Goal: Task Accomplishment & Management: Use online tool/utility

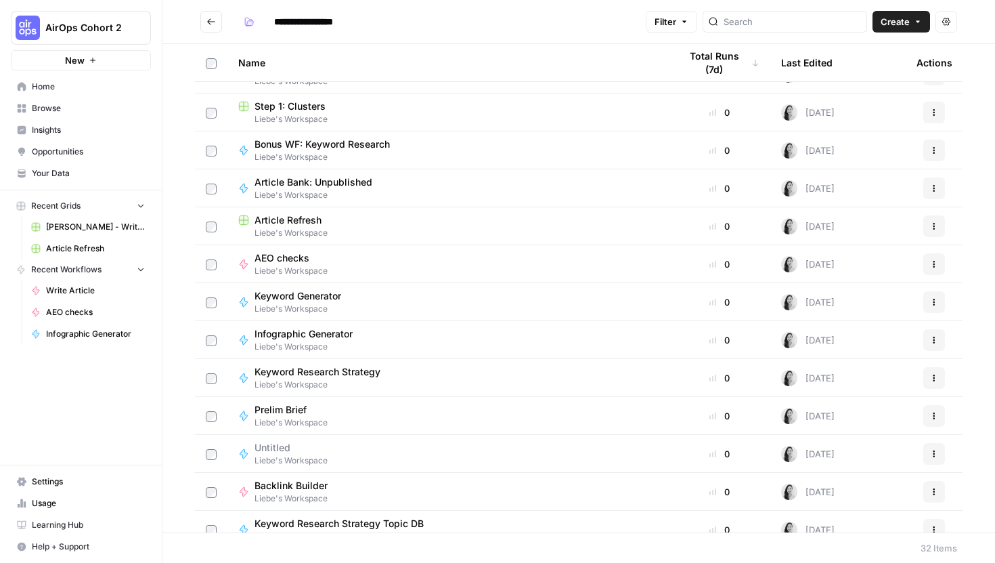
scroll to position [460, 0]
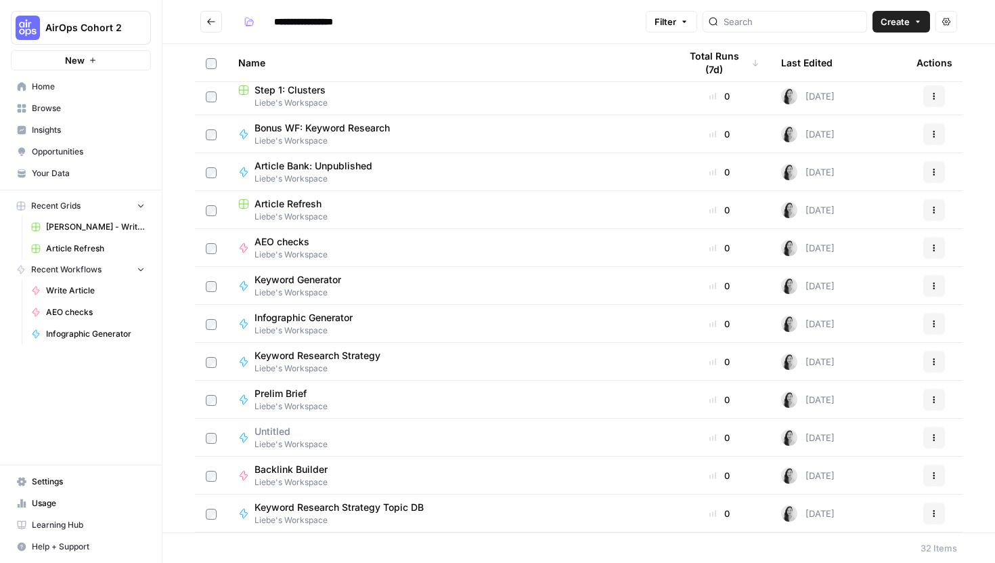
click at [345, 349] on span "Keyword Research Strategy" at bounding box center [318, 356] width 126 height 14
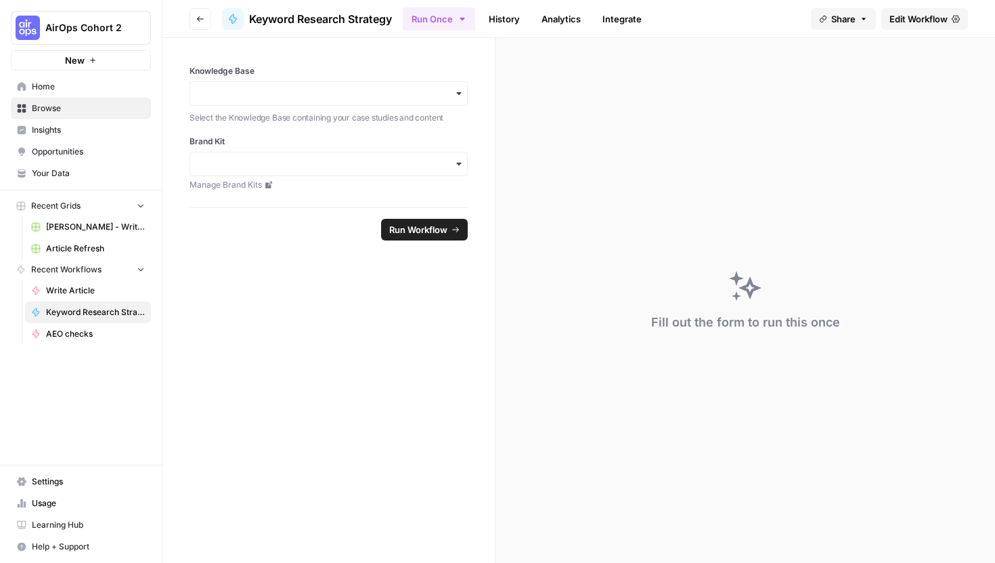
click at [923, 22] on span "Edit Workflow" at bounding box center [919, 19] width 58 height 14
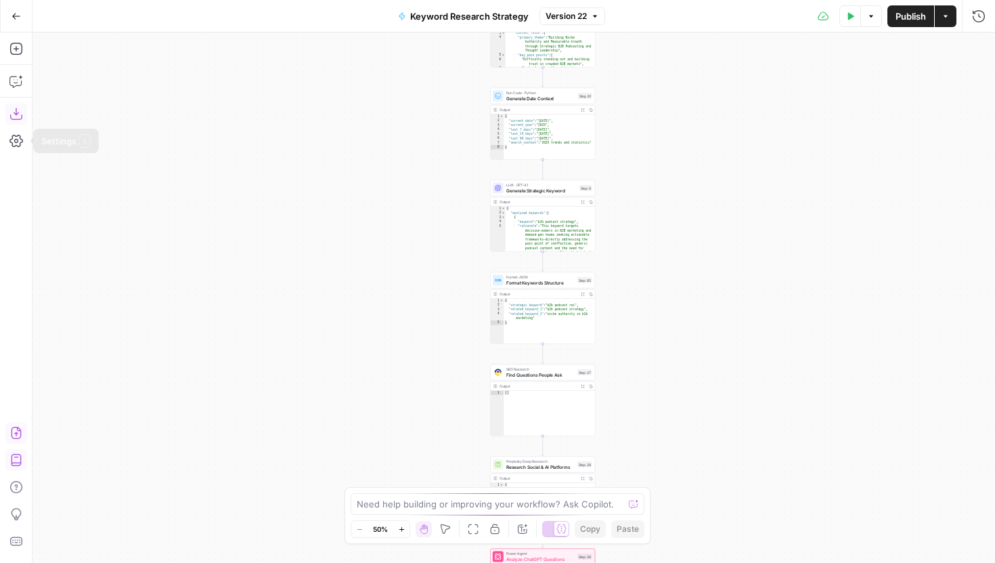
click at [17, 111] on icon "button" at bounding box center [16, 114] width 14 height 14
click at [20, 21] on button "Go Back" at bounding box center [16, 16] width 24 height 24
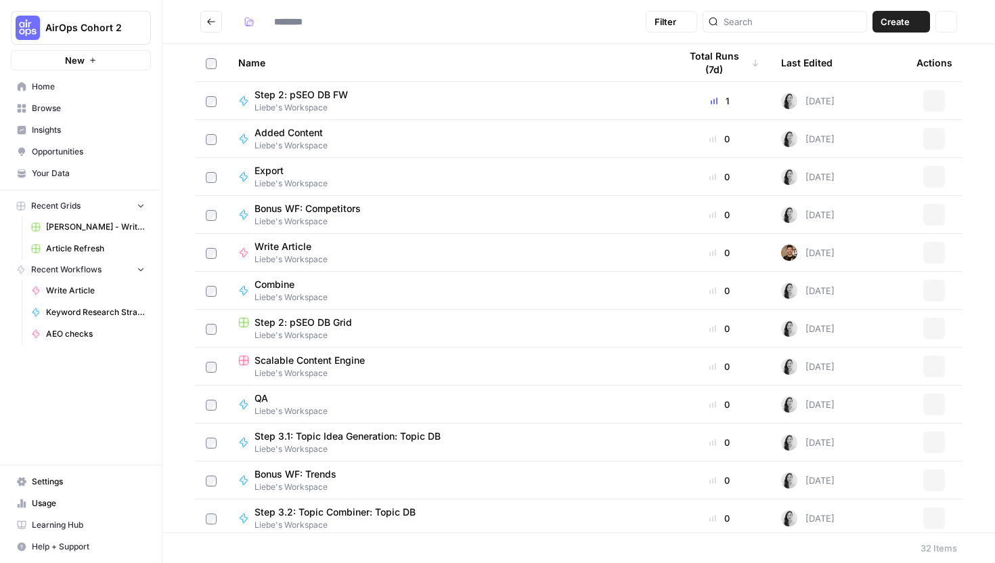
type input "**********"
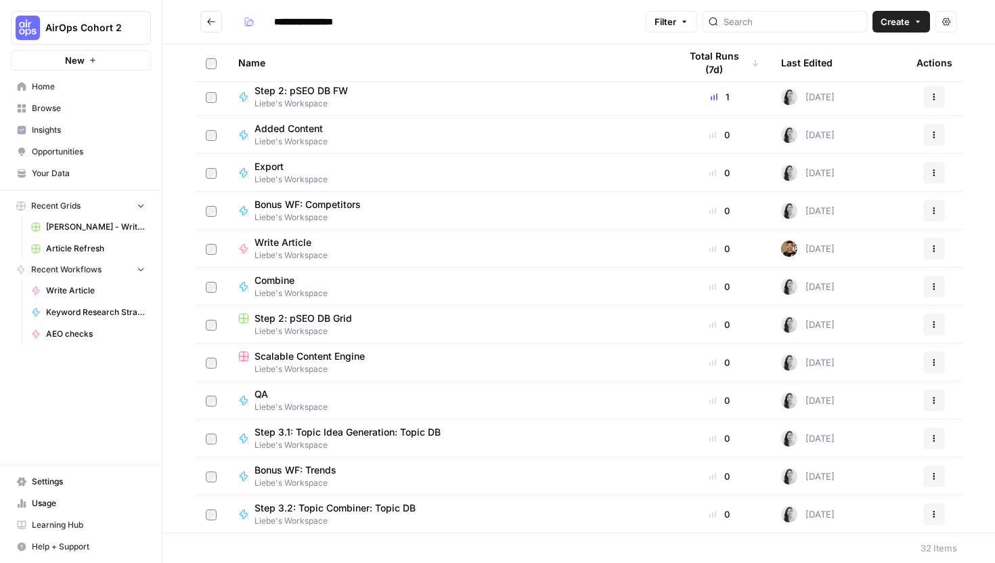
scroll to position [2, 0]
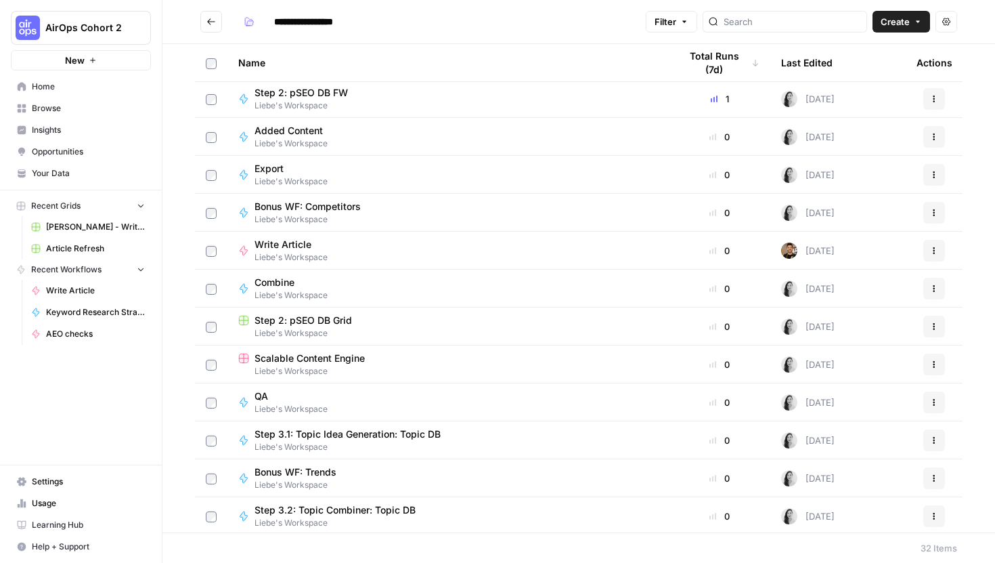
click at [288, 405] on span "Liebe's Workspace" at bounding box center [291, 409] width 73 height 12
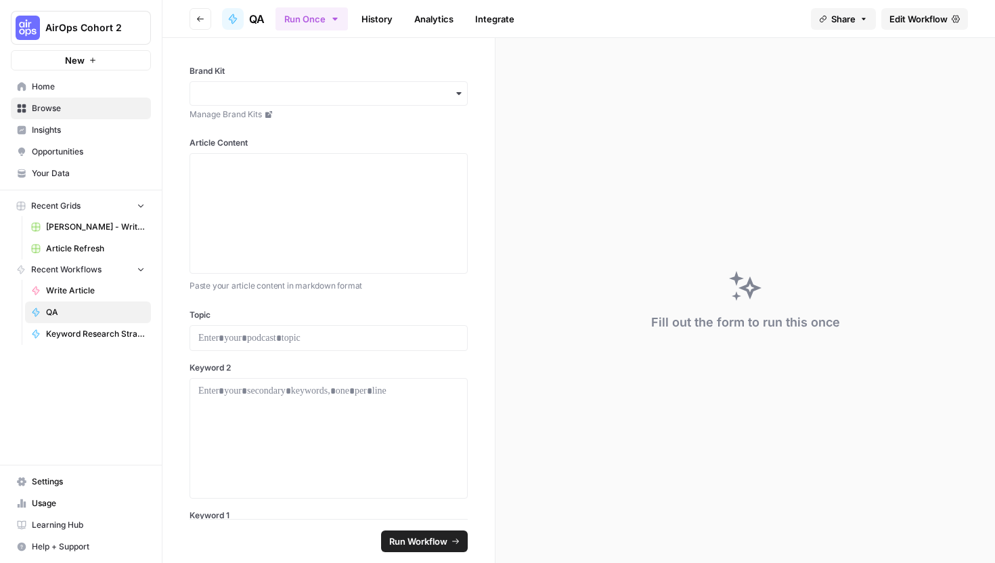
click at [893, 28] on link "Edit Workflow" at bounding box center [925, 19] width 87 height 22
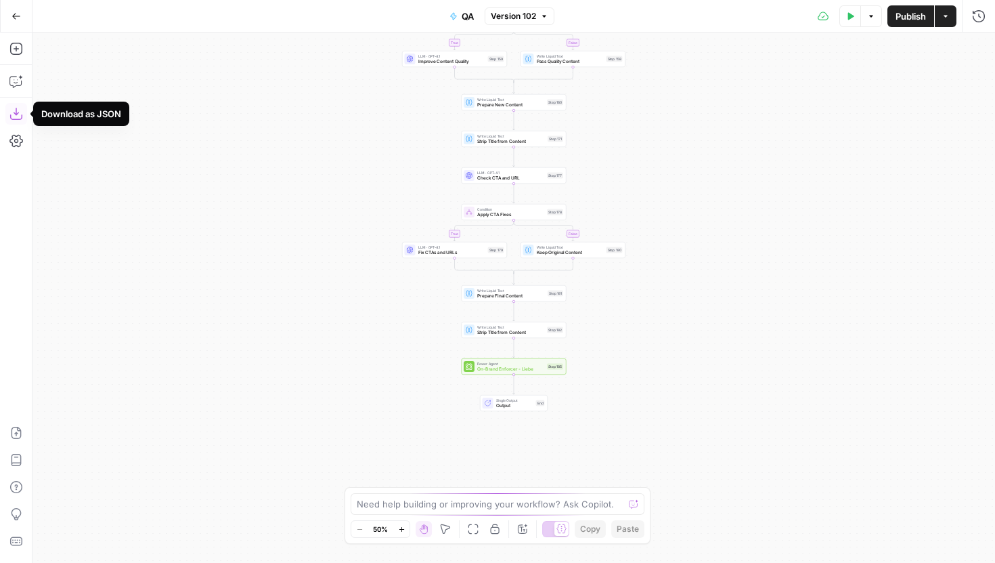
click at [22, 116] on icon "button" at bounding box center [15, 114] width 12 height 12
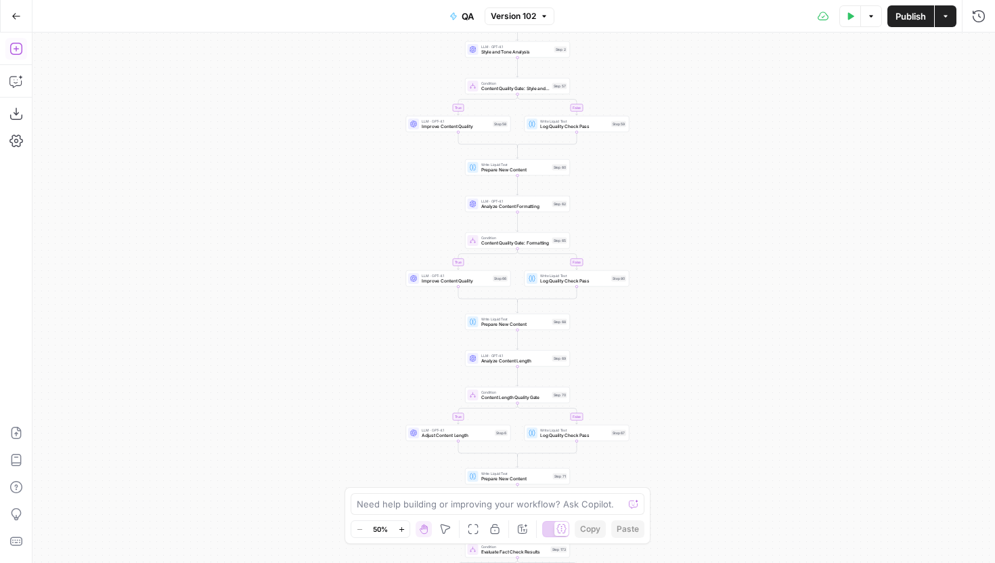
click at [20, 12] on button "Go Back" at bounding box center [16, 16] width 24 height 24
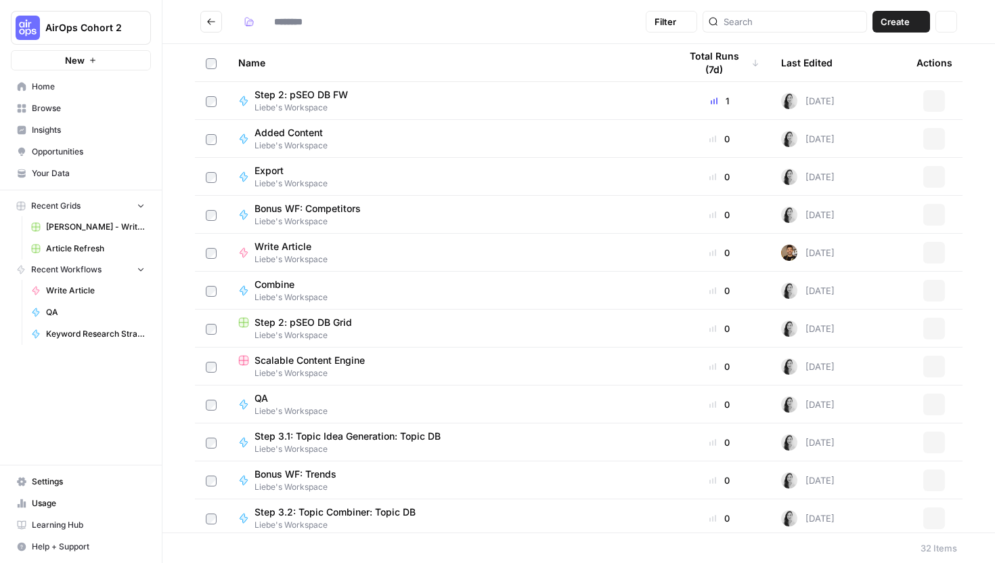
type input "**********"
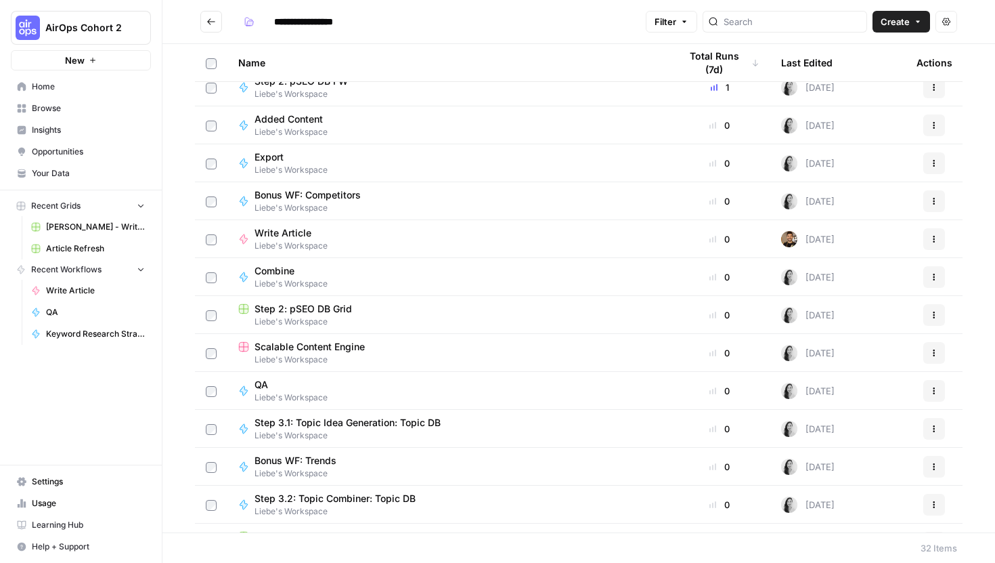
scroll to position [12, 0]
click at [308, 248] on span "Liebe's Workspace" at bounding box center [291, 247] width 73 height 12
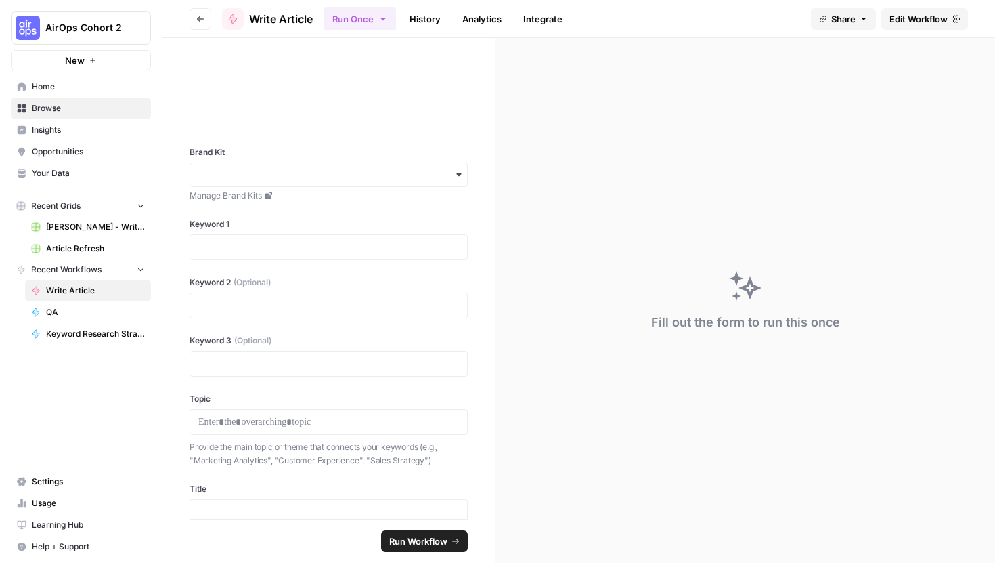
click at [890, 18] on span "Edit Workflow" at bounding box center [919, 19] width 58 height 14
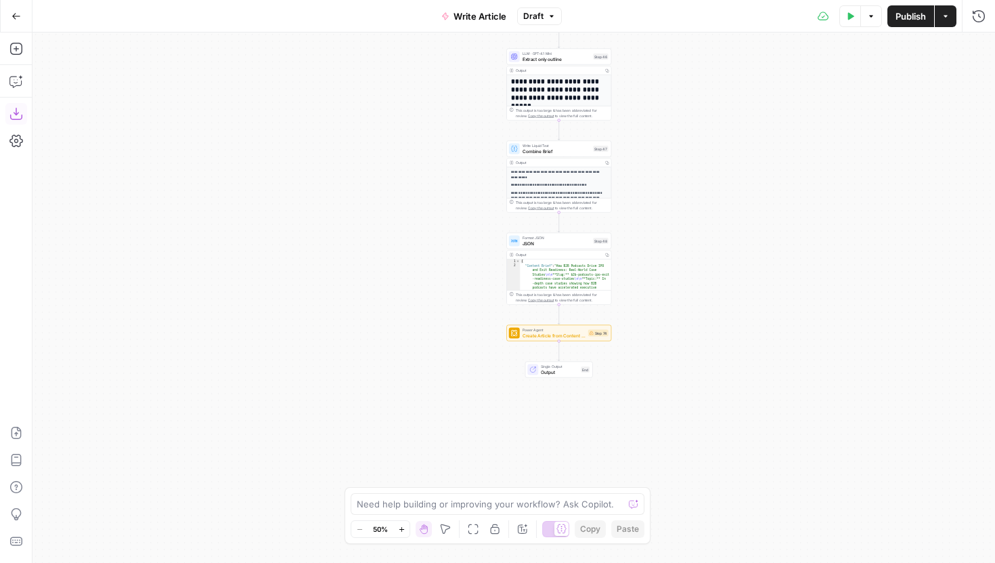
click at [20, 114] on icon "button" at bounding box center [16, 114] width 14 height 14
click at [431, 263] on div "true false Workflow Input Settings Inputs Google Search Google Search Step 28 O…" at bounding box center [514, 298] width 963 height 530
click at [12, 17] on icon "button" at bounding box center [16, 16] width 9 height 9
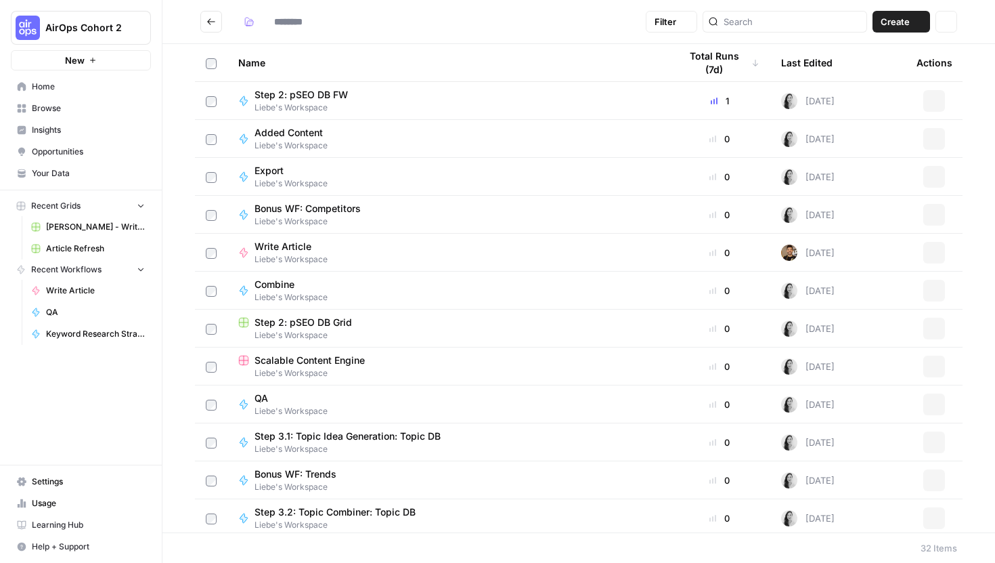
type input "**********"
click at [24, 21] on img "Workspace: AirOps Cohort 2" at bounding box center [28, 28] width 24 height 24
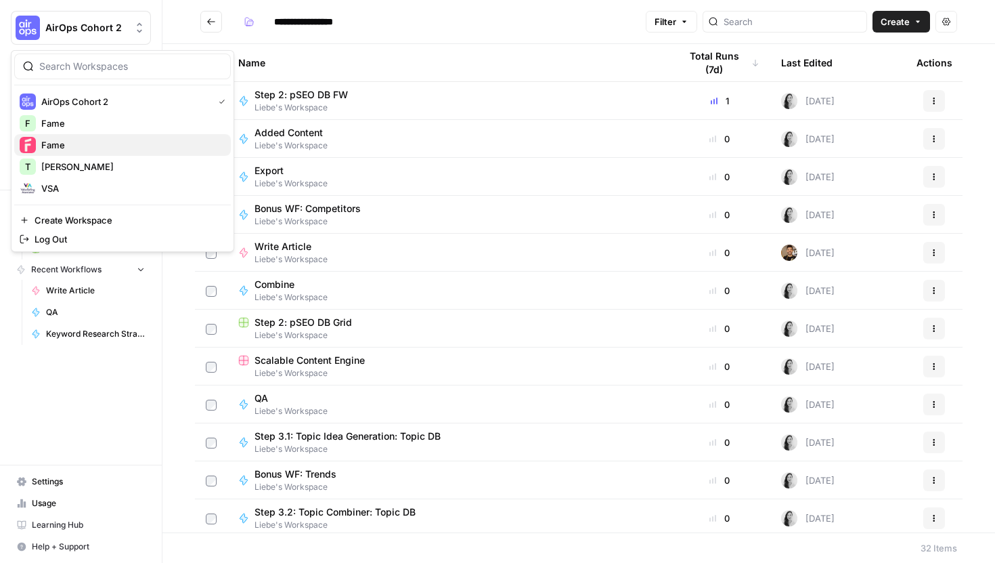
click at [74, 139] on span "Fame" at bounding box center [130, 145] width 179 height 14
